Goal: Subscribe to service/newsletter

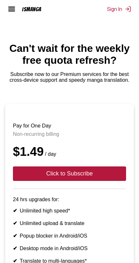
click at [124, 11] on img at bounding box center [127, 9] width 6 height 6
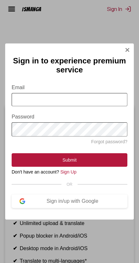
click at [105, 98] on input "Email" at bounding box center [69, 99] width 115 height 13
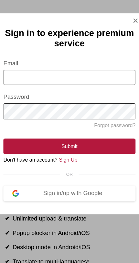
type input "*"
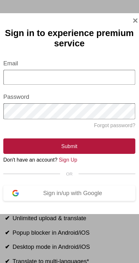
click at [37, 199] on div "Sign in/up with Google" at bounding box center [72, 202] width 94 height 6
click at [89, 199] on div "Sign in/up with Google" at bounding box center [72, 202] width 94 height 6
click at [84, 199] on div "Sign in/up with Google" at bounding box center [72, 202] width 94 height 6
click at [25, 199] on div "Sign in/up with Google" at bounding box center [72, 202] width 94 height 6
